Goal: Navigation & Orientation: Find specific page/section

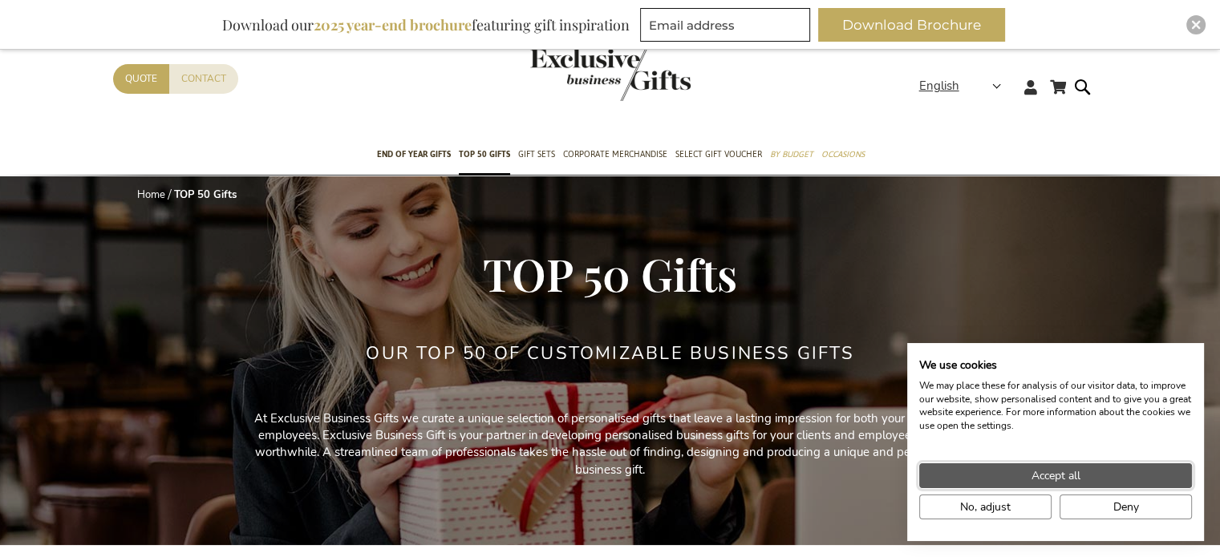
click at [1061, 470] on span "Accept all" at bounding box center [1055, 476] width 49 height 17
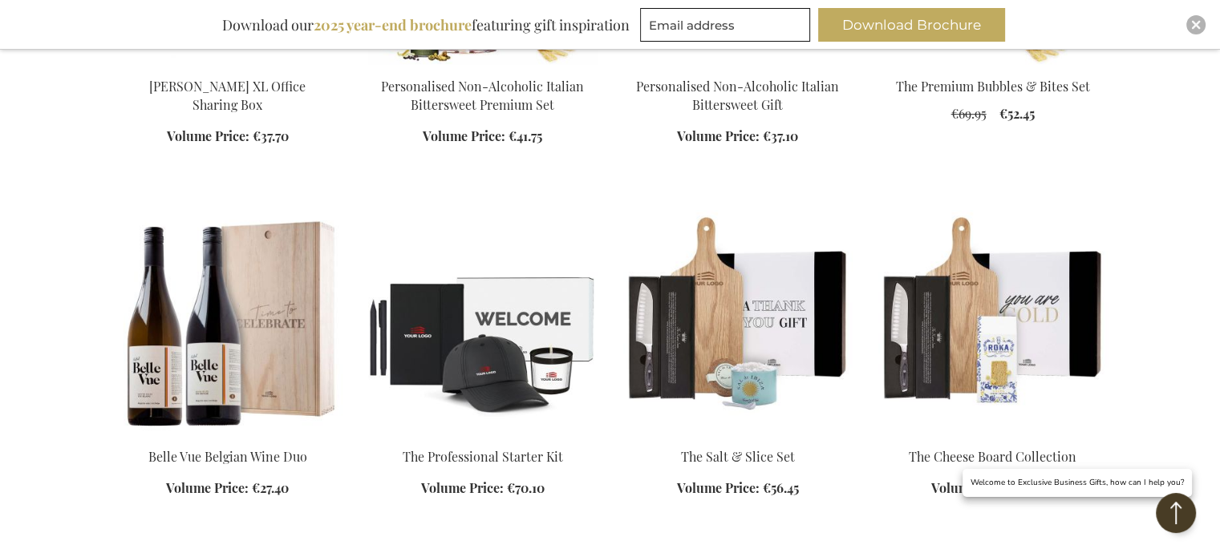
scroll to position [882, 0]
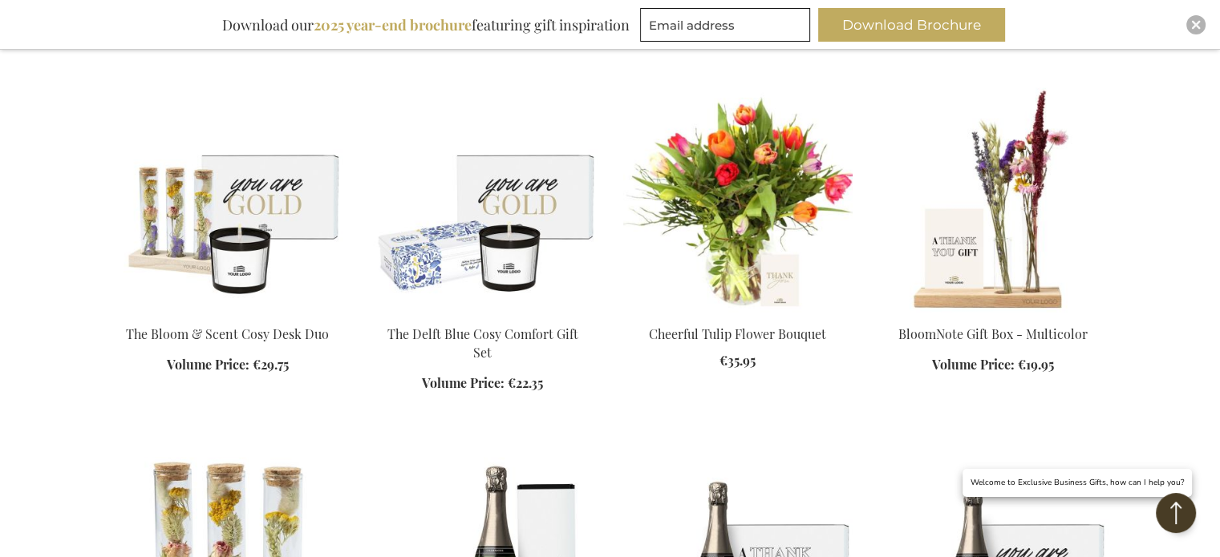
scroll to position [2807, 0]
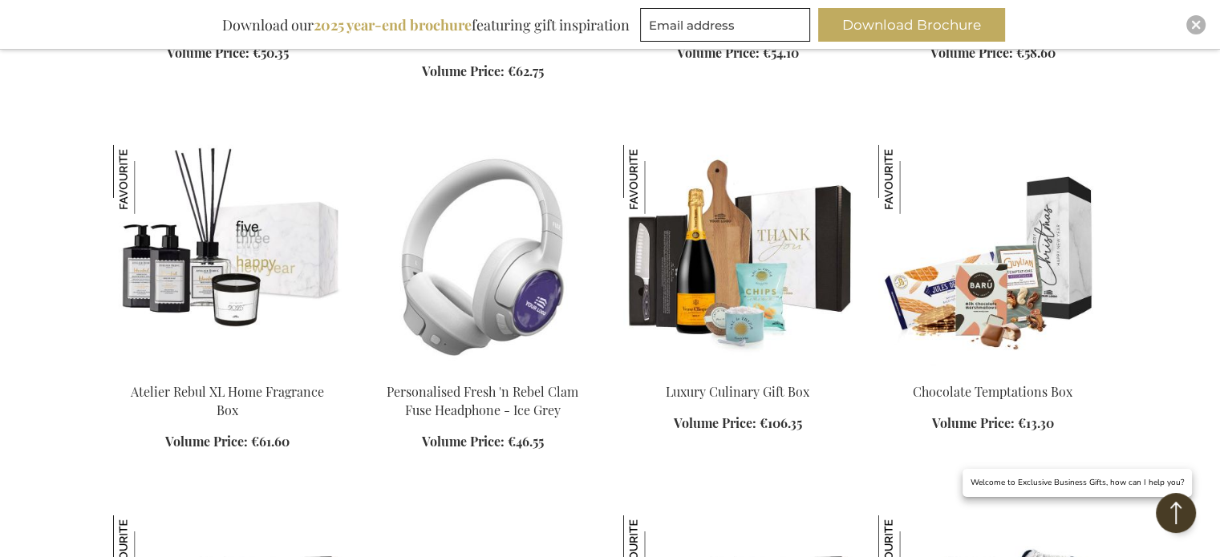
scroll to position [4571, 0]
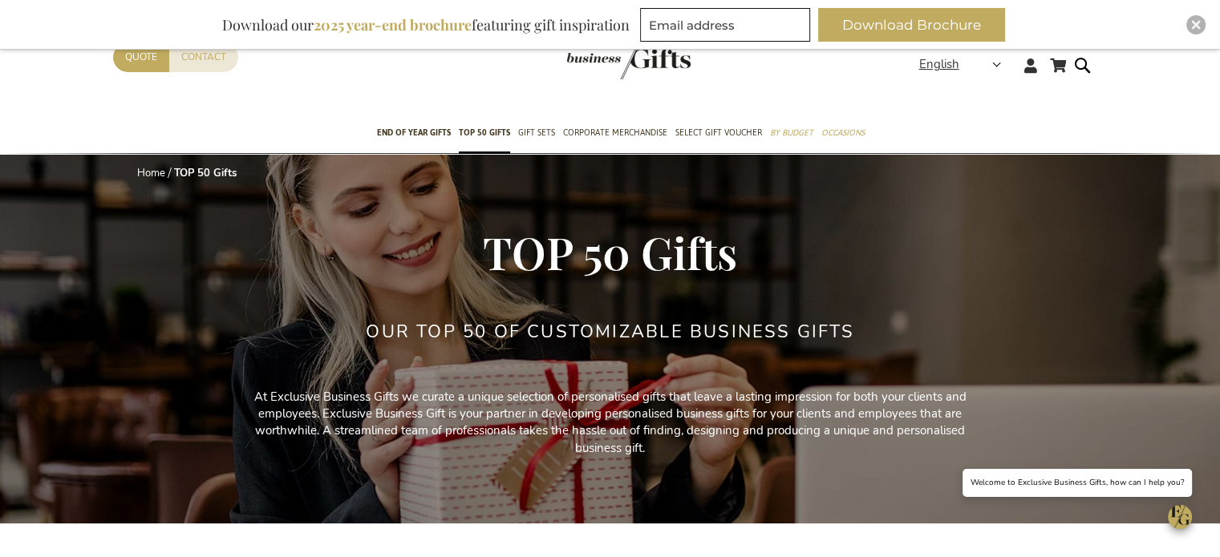
scroll to position [10, 0]
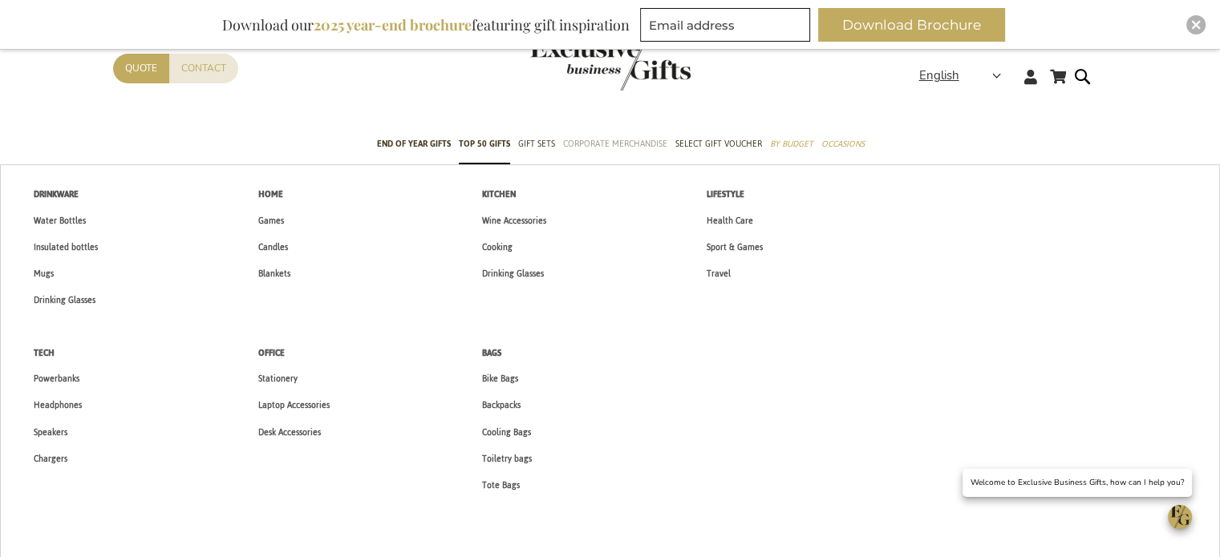
click at [639, 140] on span "Corporate Merchandise" at bounding box center [615, 144] width 104 height 17
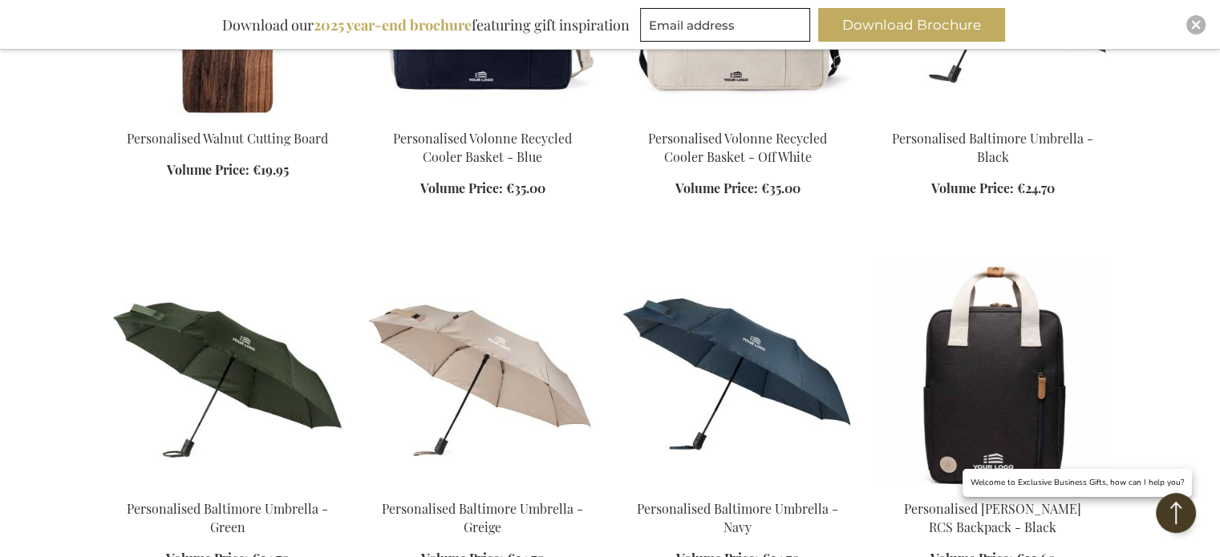
scroll to position [1524, 0]
